Goal: Use online tool/utility: Utilize a website feature to perform a specific function

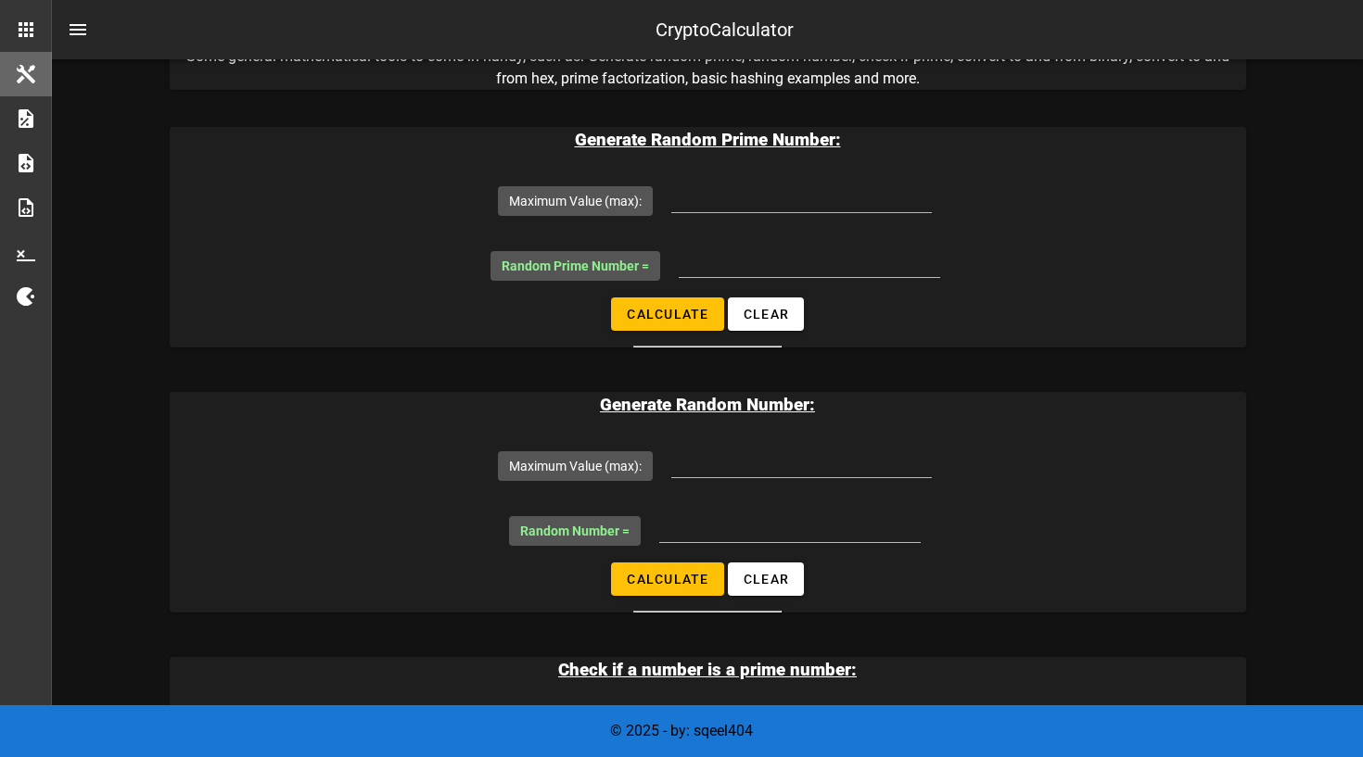
scroll to position [269, 0]
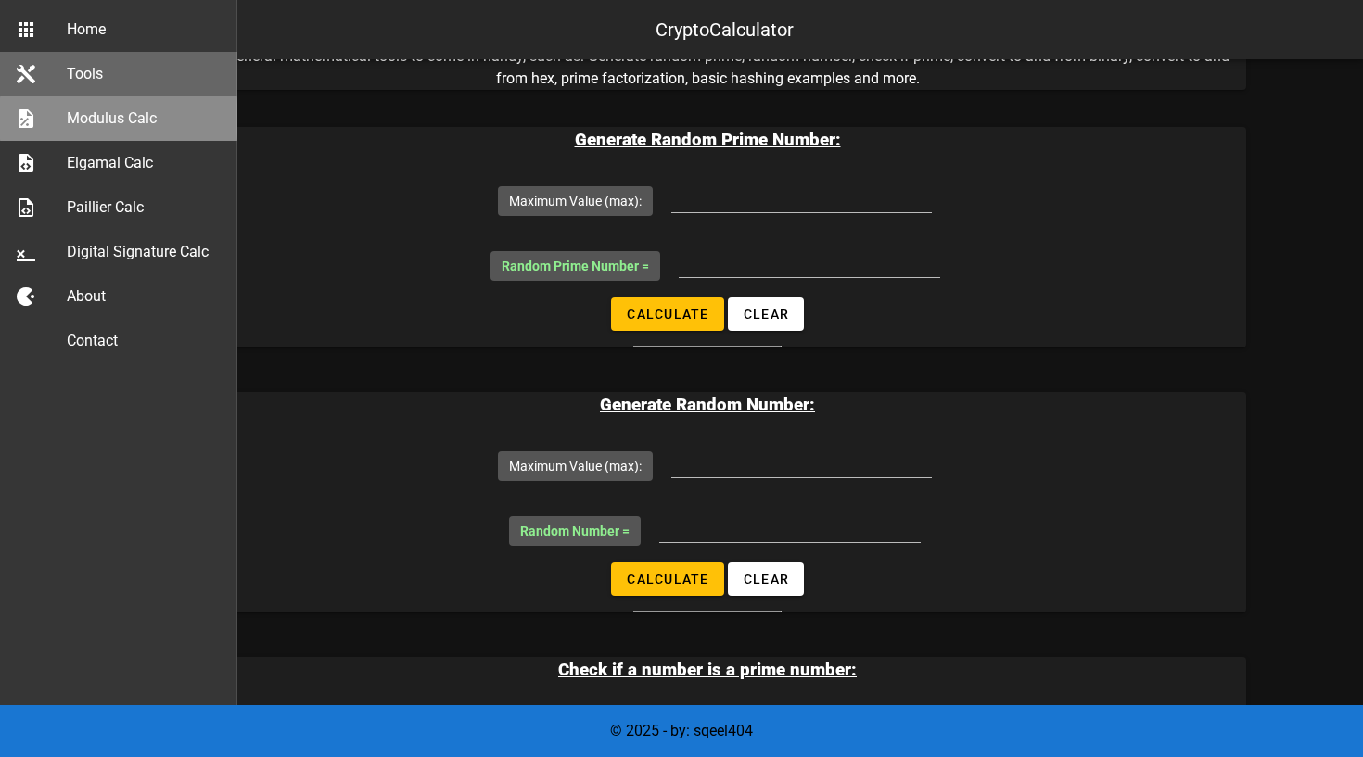
click at [102, 135] on div "Modulus Calc" at bounding box center [145, 118] width 156 height 40
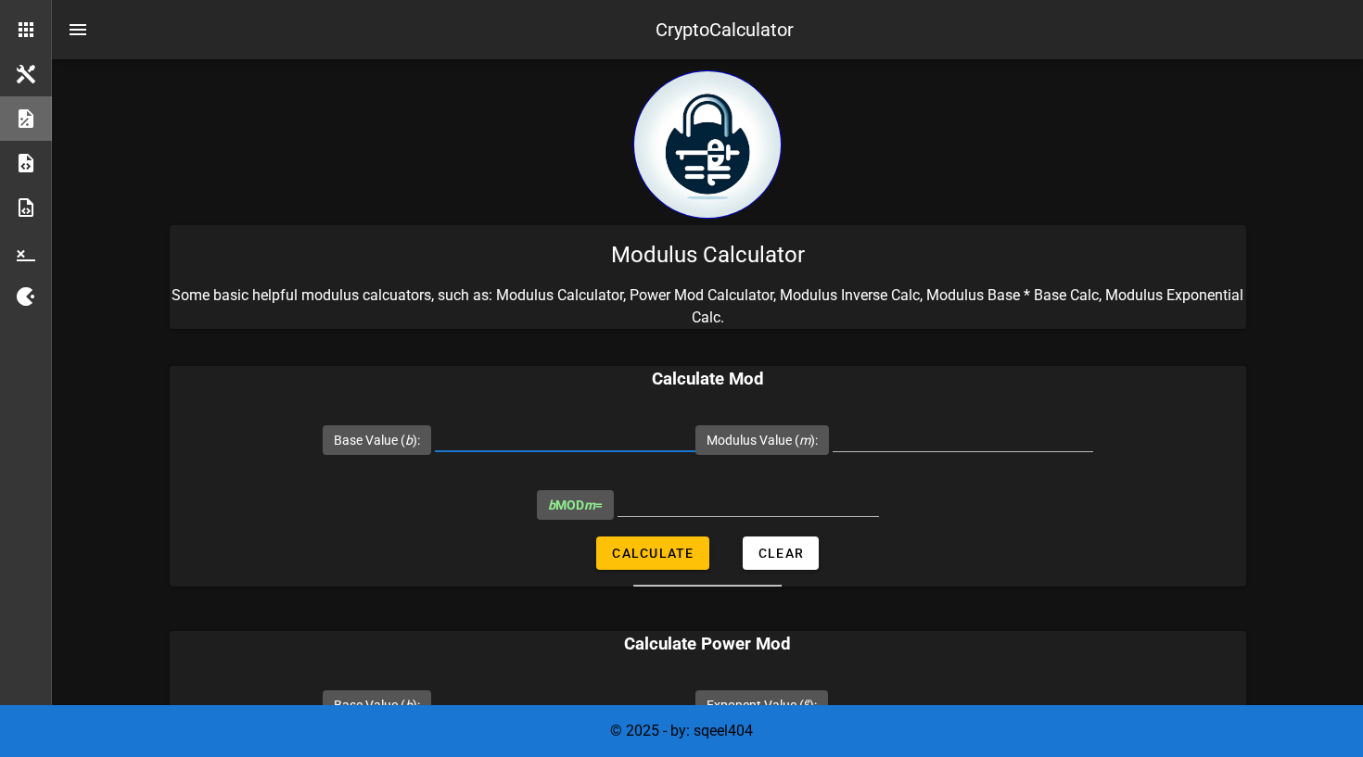
click at [493, 434] on input "Base Value ( b ):" at bounding box center [565, 437] width 261 height 30
click at [731, 497] on input "b MOD m =" at bounding box center [747, 502] width 261 height 30
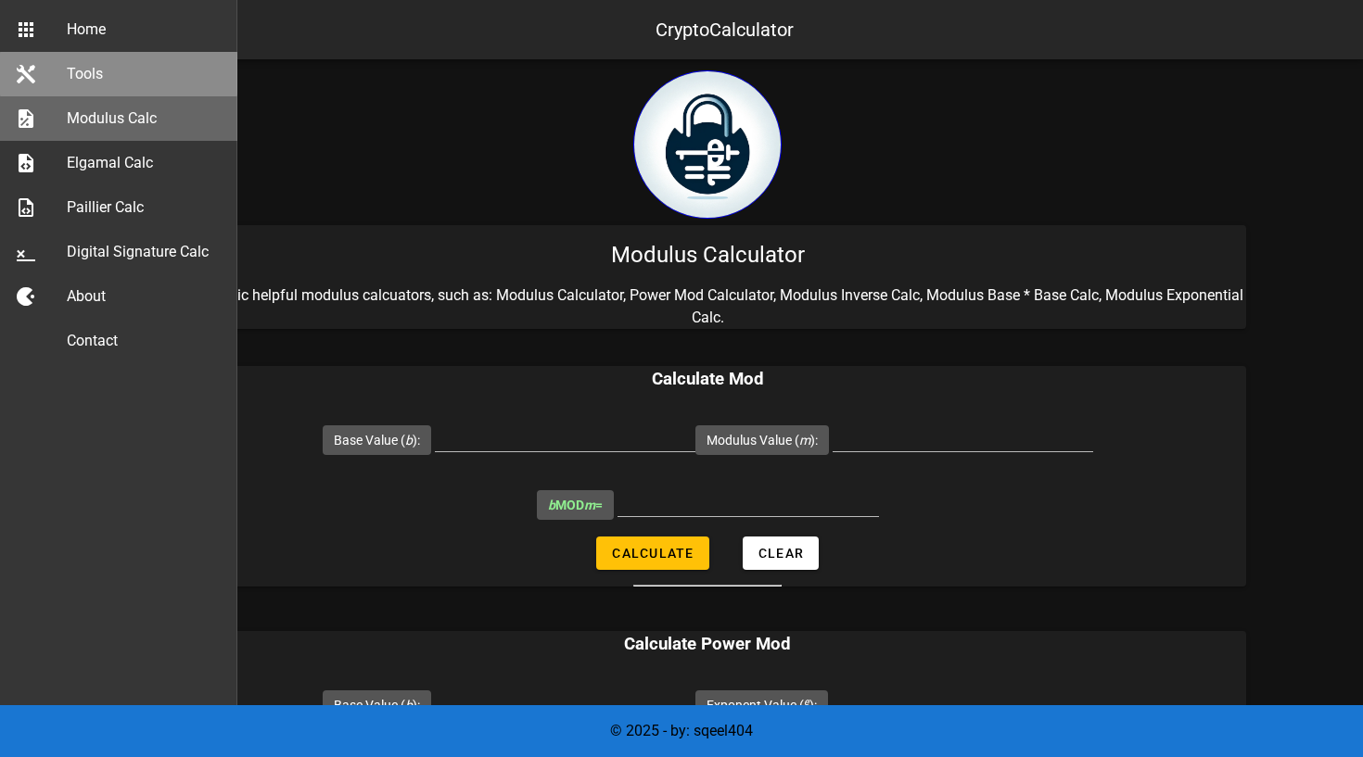
click at [68, 73] on div "Tools" at bounding box center [145, 74] width 156 height 18
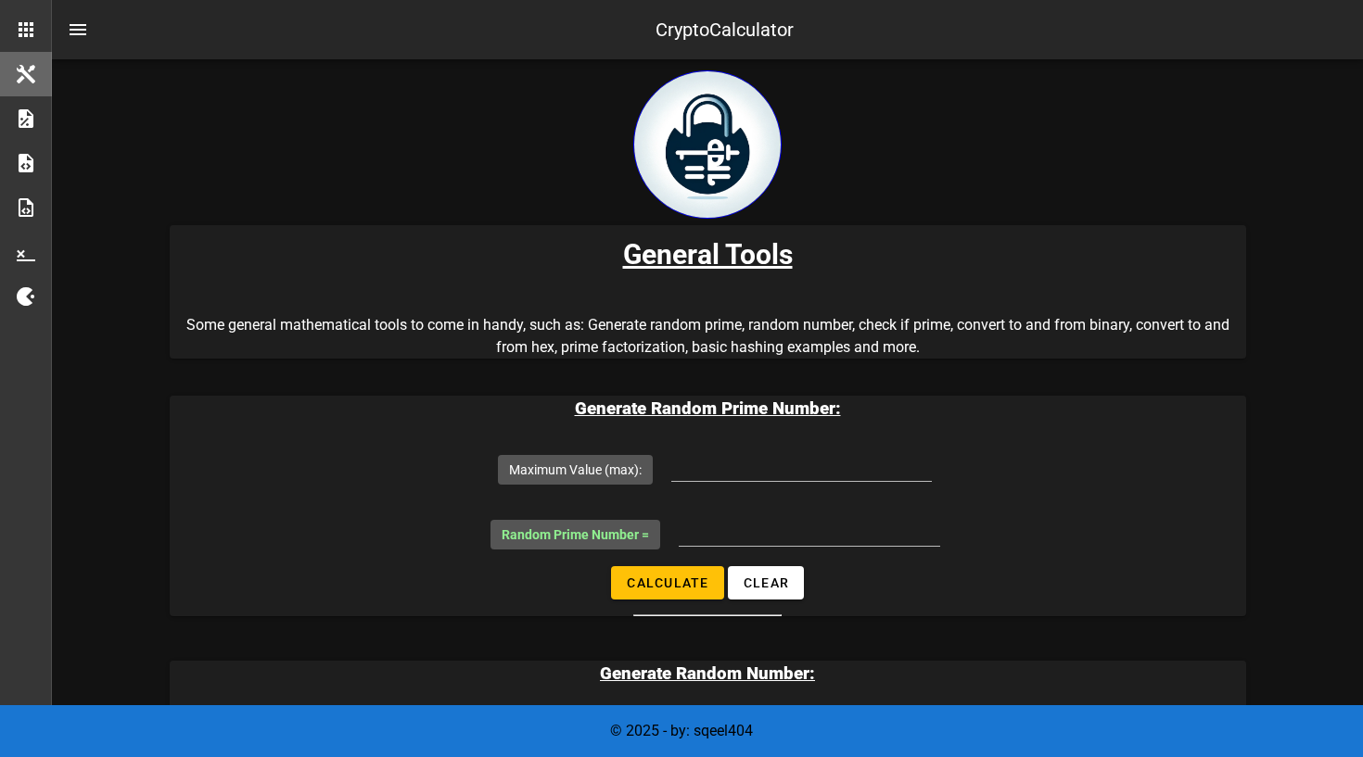
click at [412, 254] on h1 "General Tools" at bounding box center [708, 255] width 1047 height 30
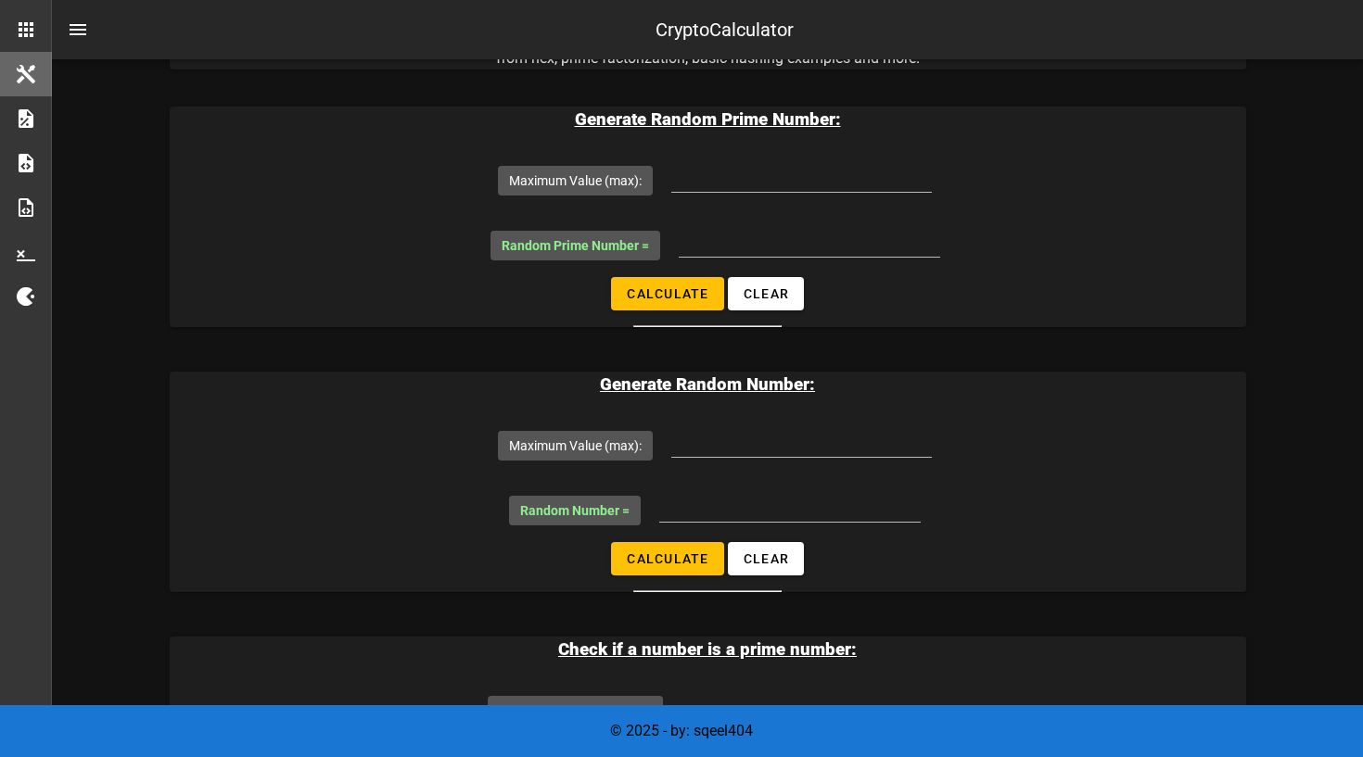
scroll to position [286, 0]
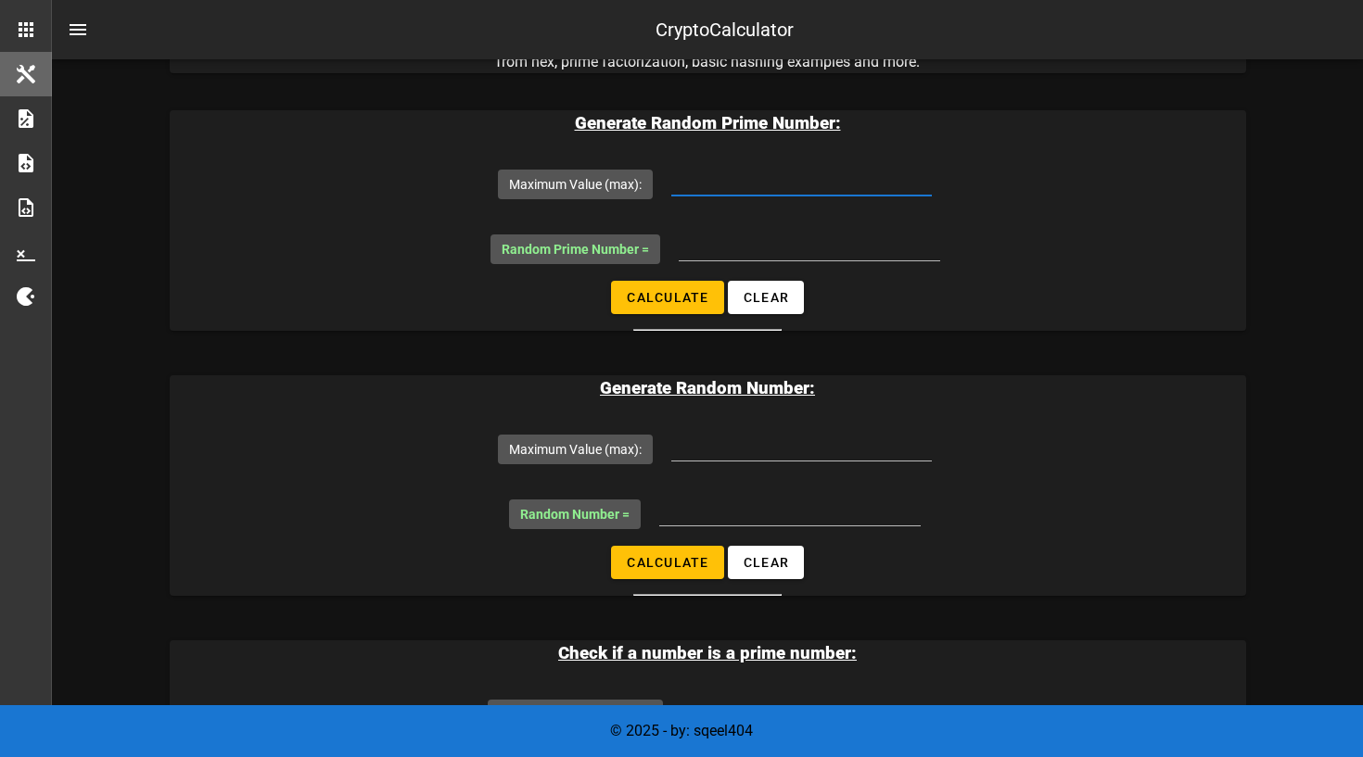
click at [731, 191] on input "Maximum Value (max):" at bounding box center [801, 181] width 261 height 30
click at [611, 194] on label "Maximum Value (max):" at bounding box center [575, 184] width 133 height 19
click at [671, 194] on input "Maximum Value (max):" at bounding box center [801, 181] width 261 height 30
click at [738, 178] on input "Maximum Value (max):" at bounding box center [801, 181] width 261 height 30
click at [601, 257] on span "Random Prime Number =" at bounding box center [575, 249] width 147 height 15
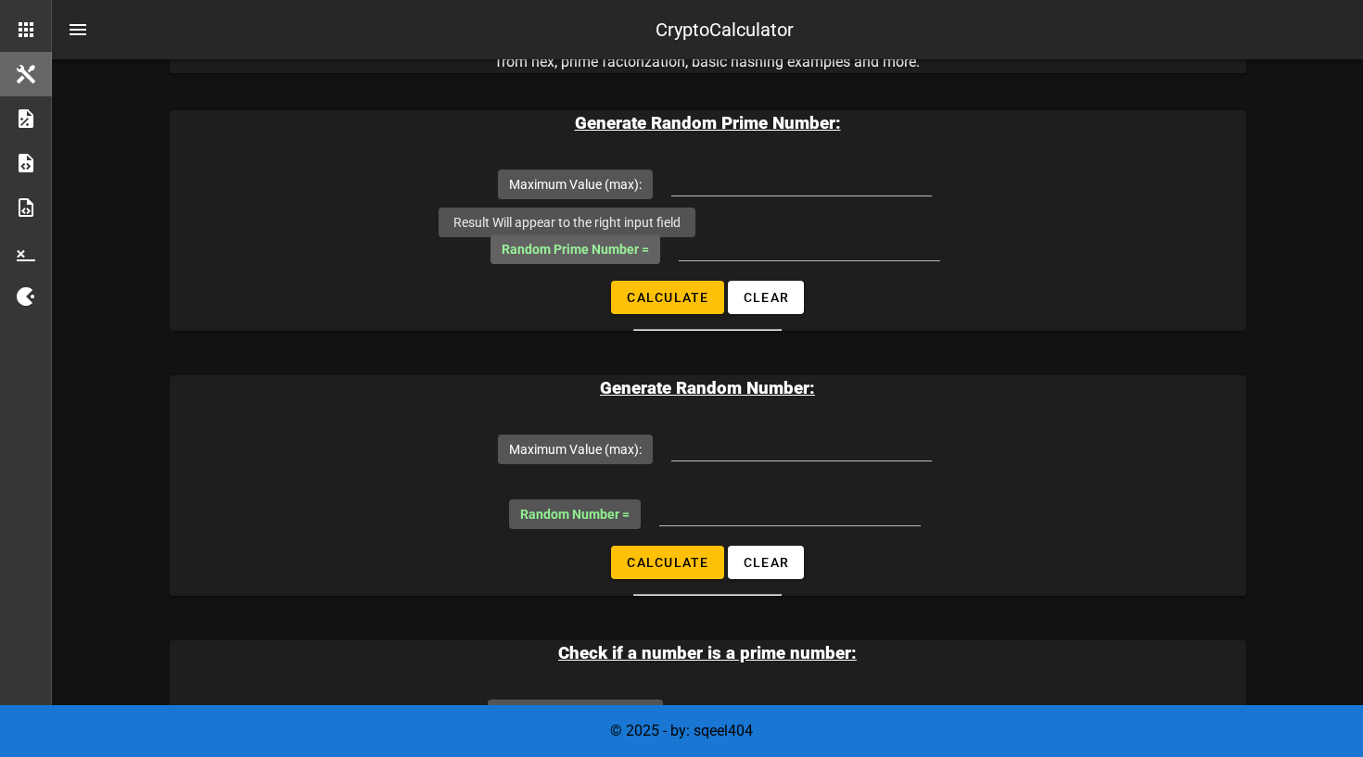
click at [679, 259] on input "Random Prime Number =" at bounding box center [809, 246] width 261 height 30
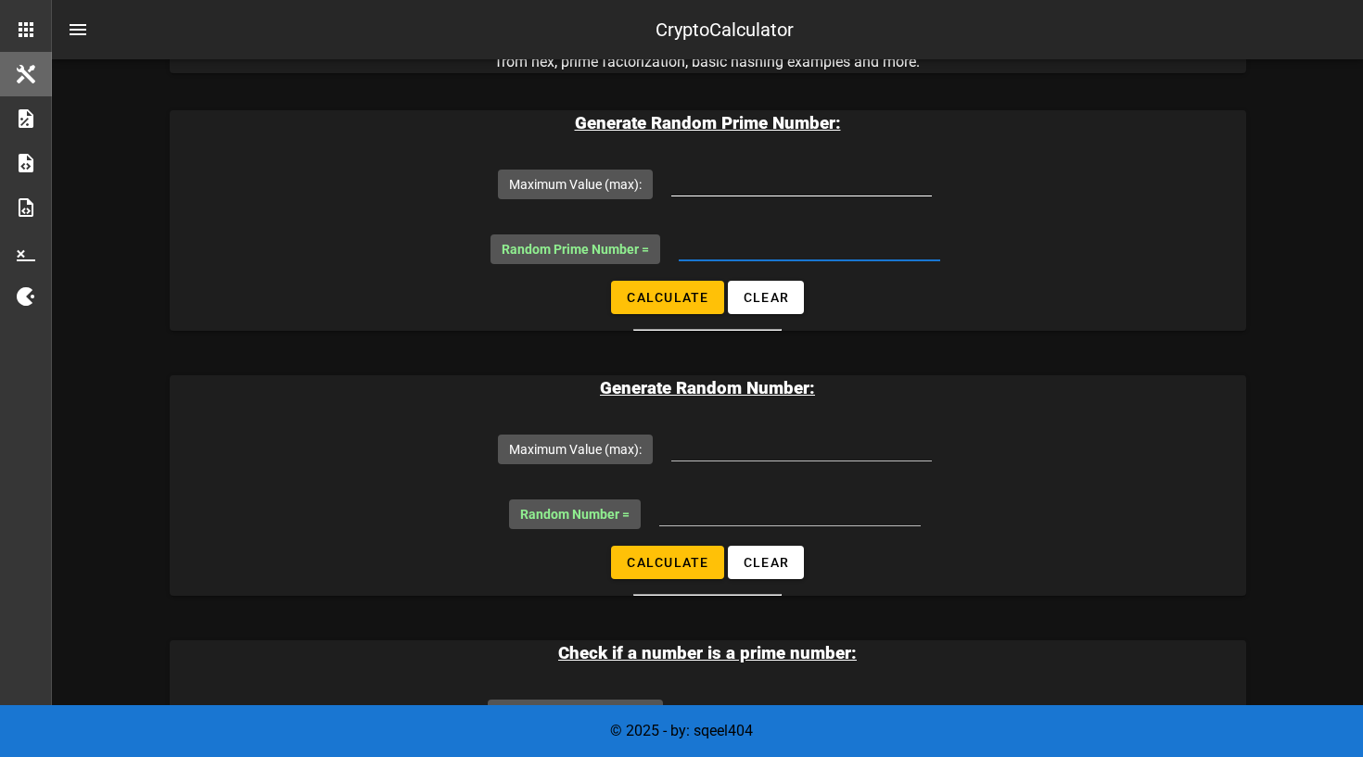
click at [741, 184] on input "Maximum Value (max):" at bounding box center [801, 181] width 261 height 30
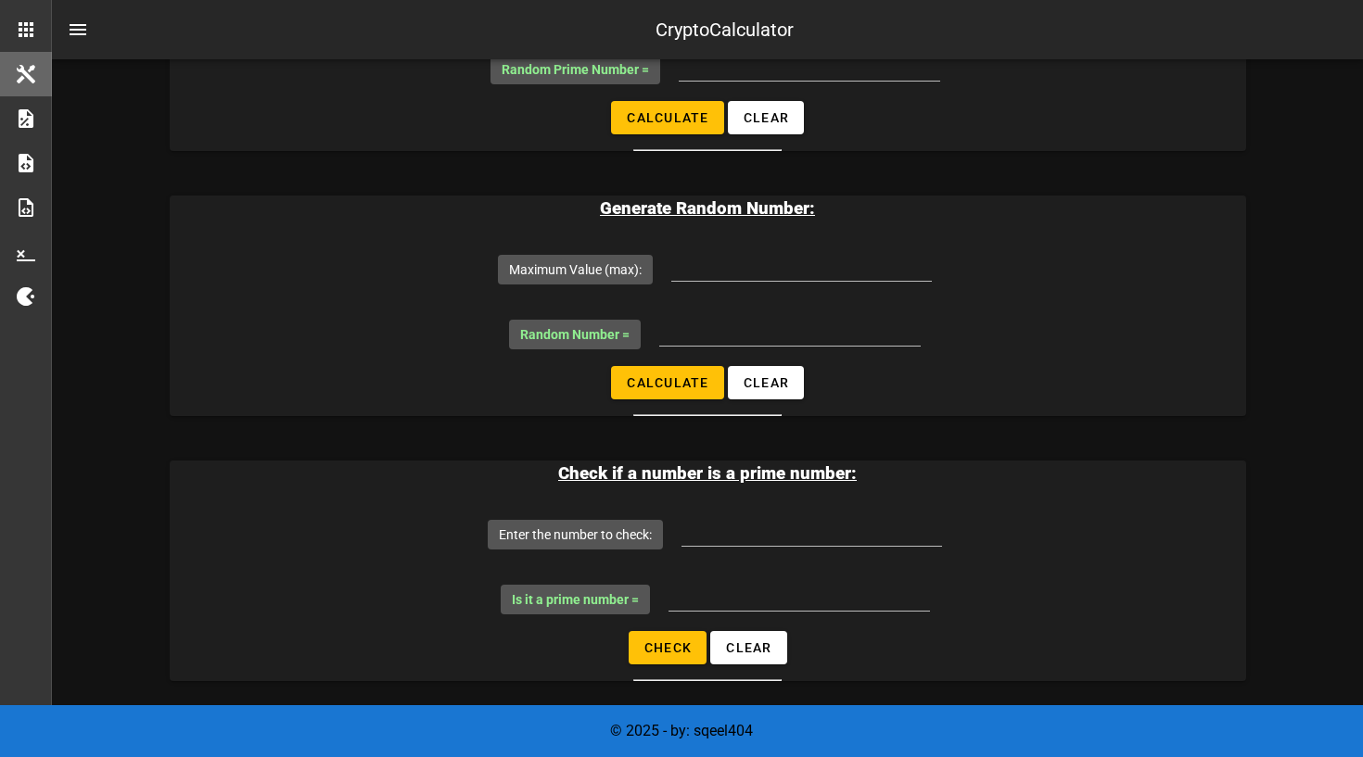
scroll to position [475, 0]
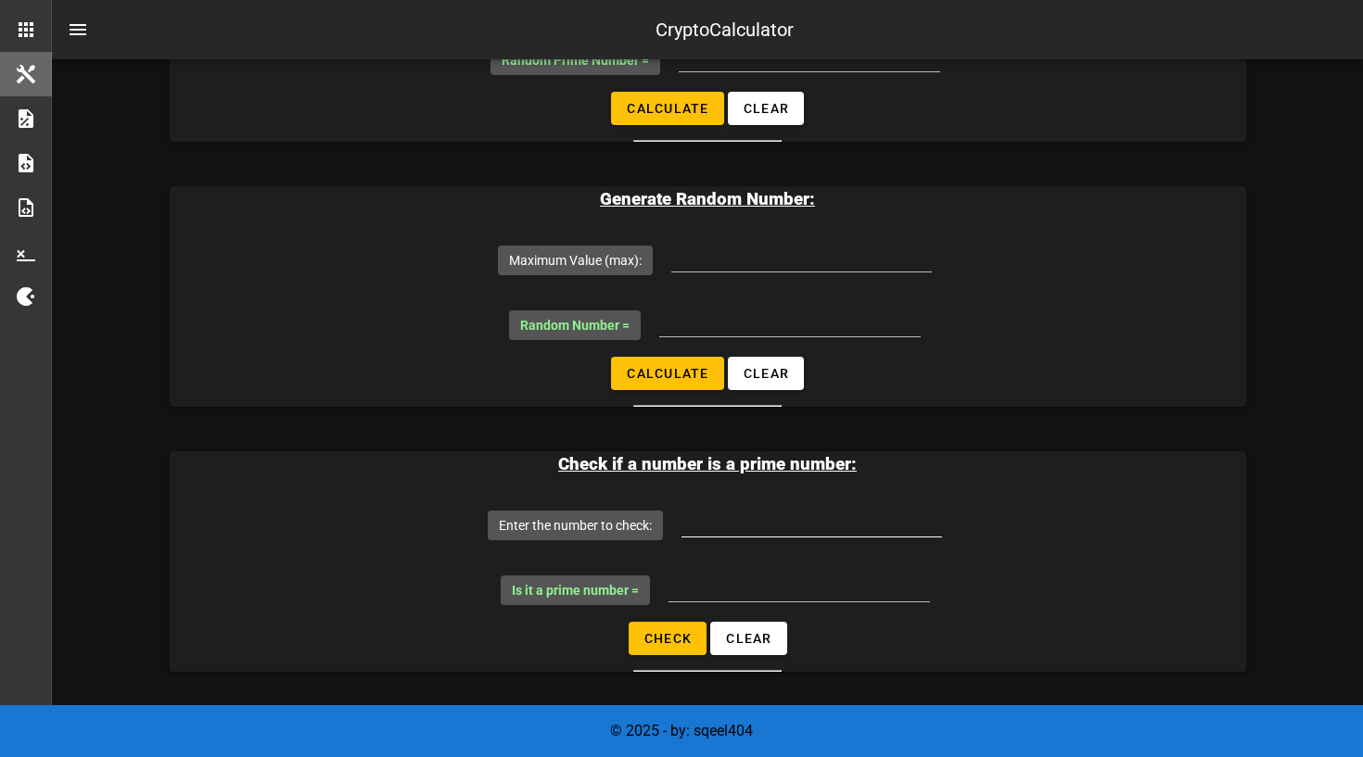
click at [706, 524] on input "Enter the number to check:" at bounding box center [811, 522] width 261 height 30
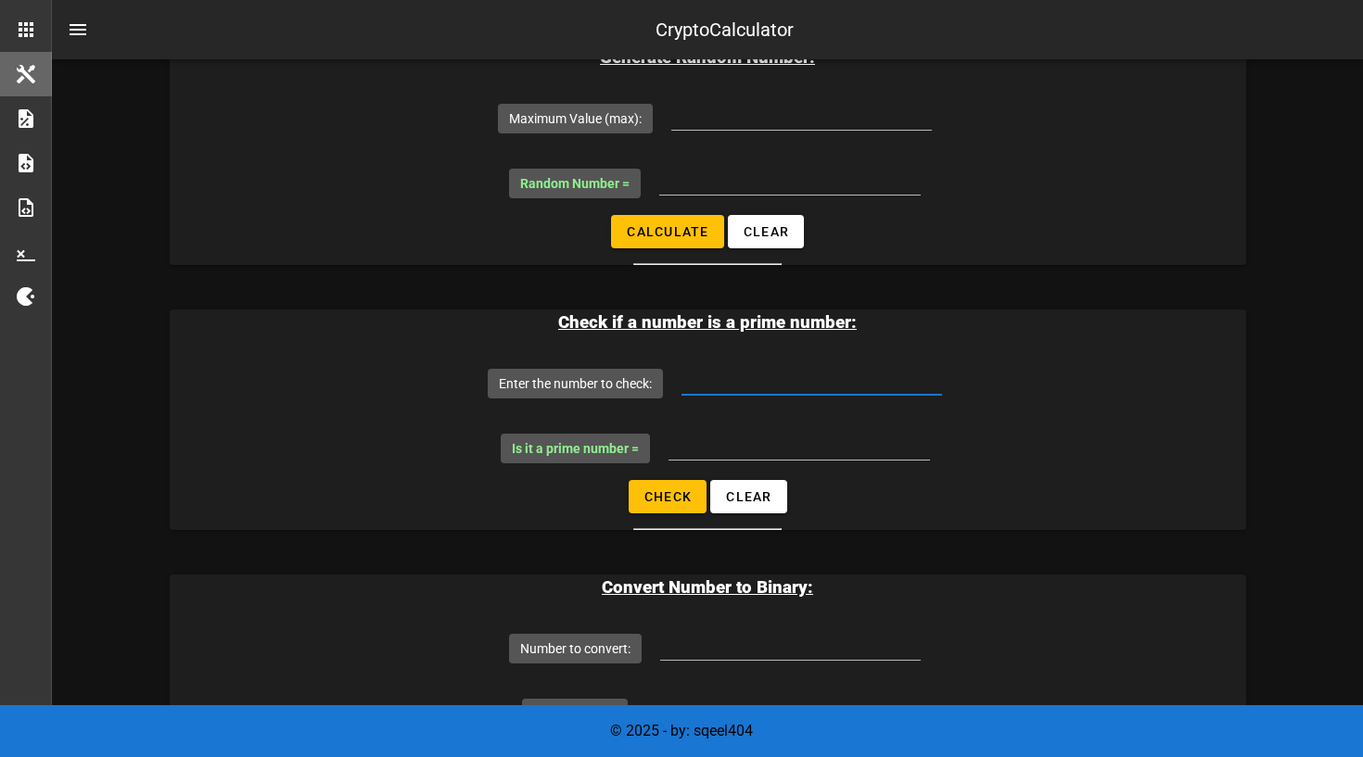
scroll to position [616, 0]
type input "2579"
click at [656, 509] on button "Check" at bounding box center [668, 497] width 79 height 33
type input "YES! it is a prime"
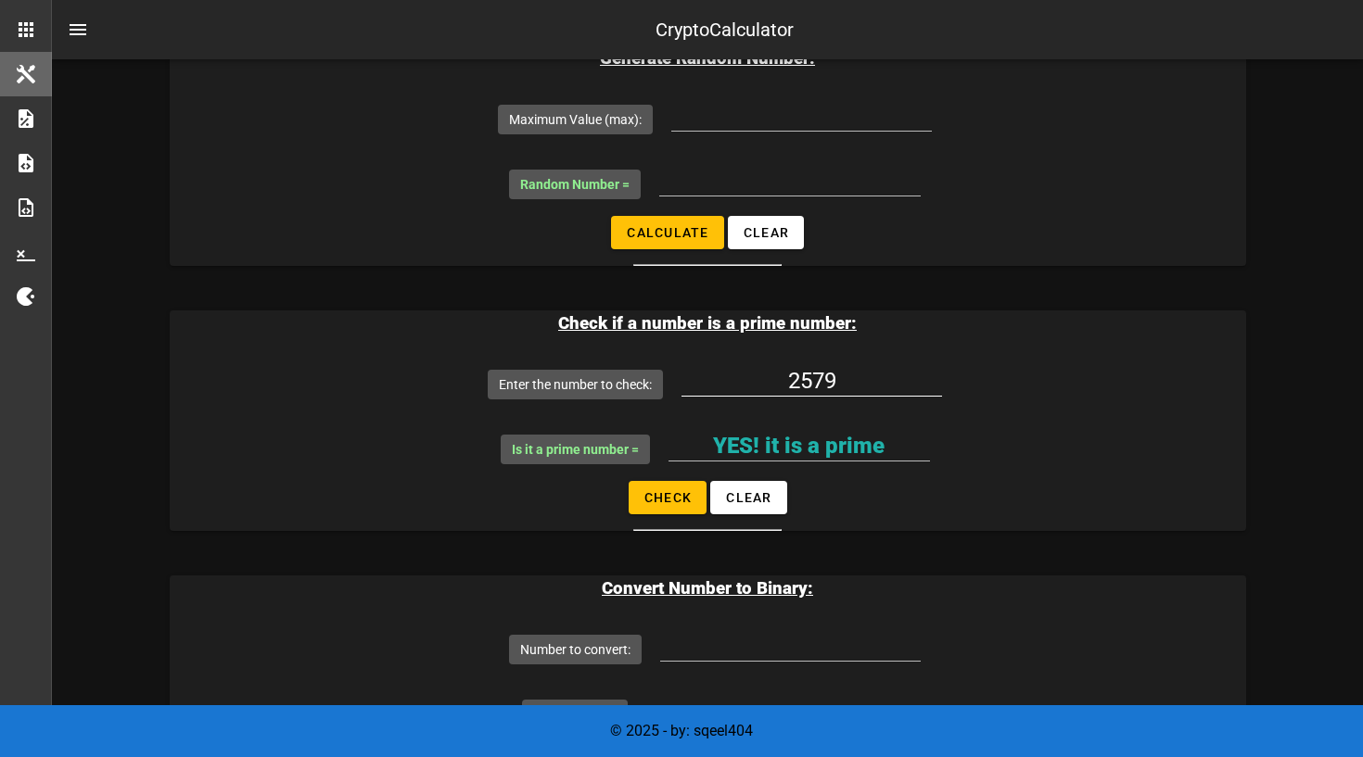
click at [857, 388] on input "2579" at bounding box center [811, 381] width 261 height 30
type input "2578"
click at [668, 494] on span "Check" at bounding box center [667, 497] width 49 height 15
type input "NO! it is NOT a prime"
click at [859, 375] on input "2578" at bounding box center [811, 381] width 261 height 30
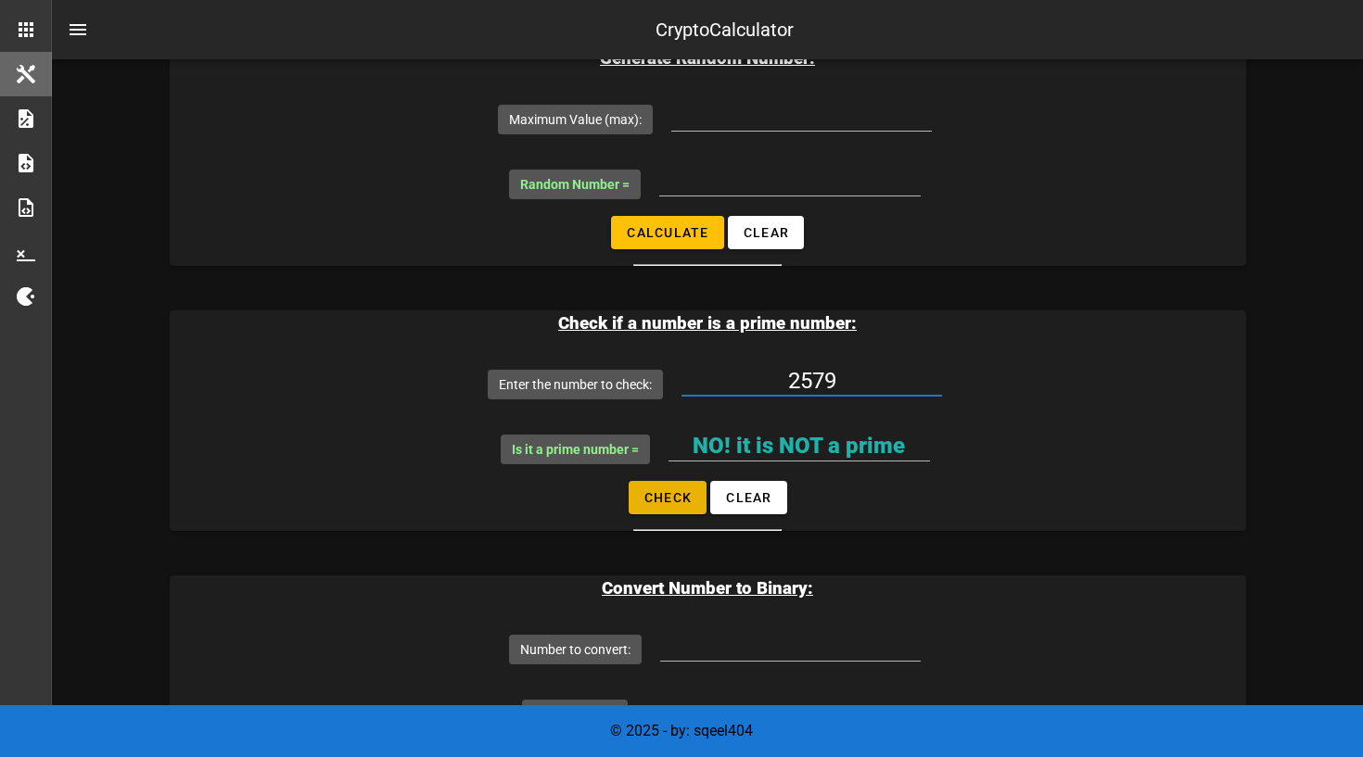
type input "2579"
click at [650, 498] on span "Check" at bounding box center [667, 497] width 49 height 15
type input "YES! it is a prime"
click at [875, 371] on input "2579" at bounding box center [811, 381] width 261 height 30
paste input "logaritma diskrit"
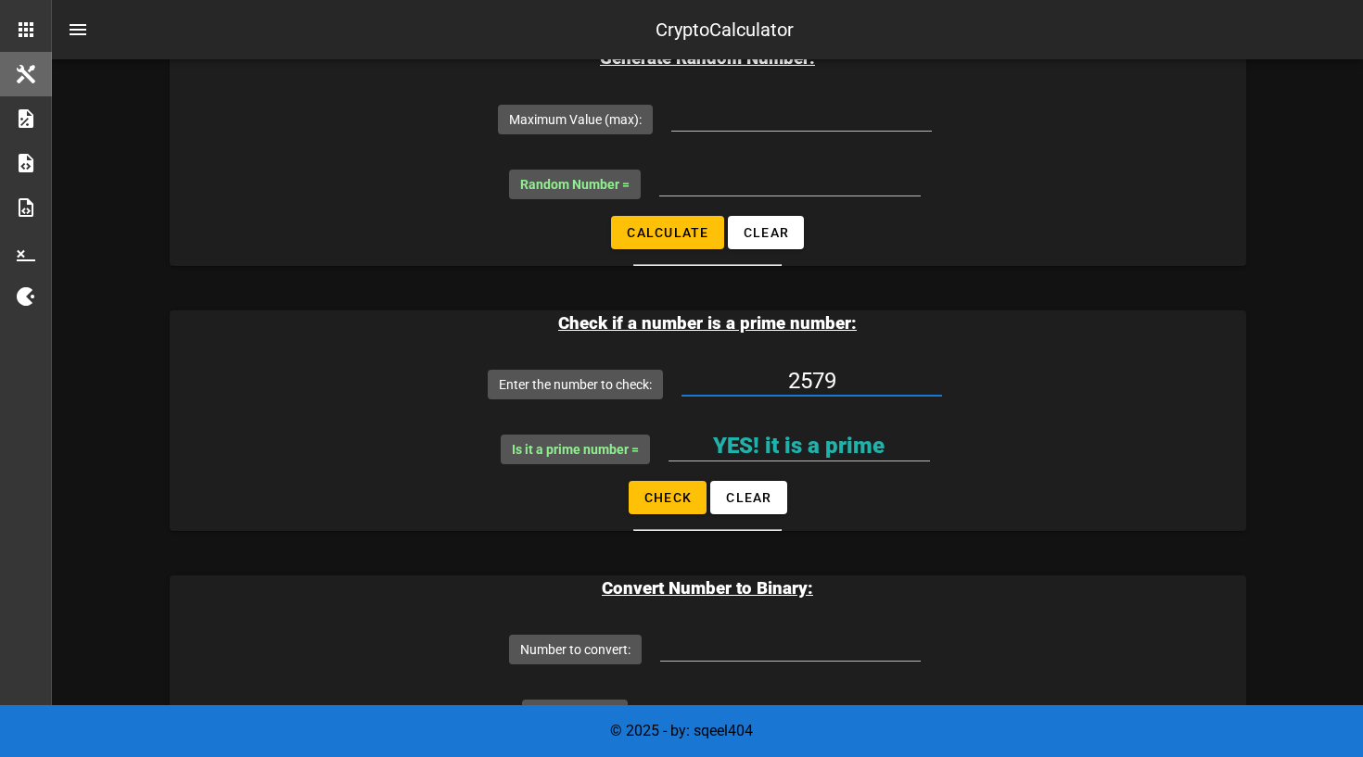
type input "logaritma diskrit"
